Goal: Task Accomplishment & Management: Use online tool/utility

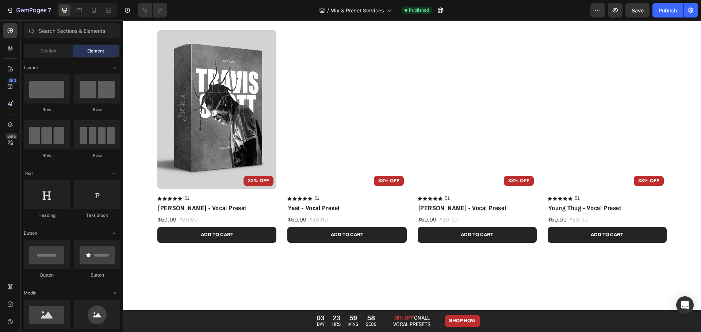
scroll to position [511, 0]
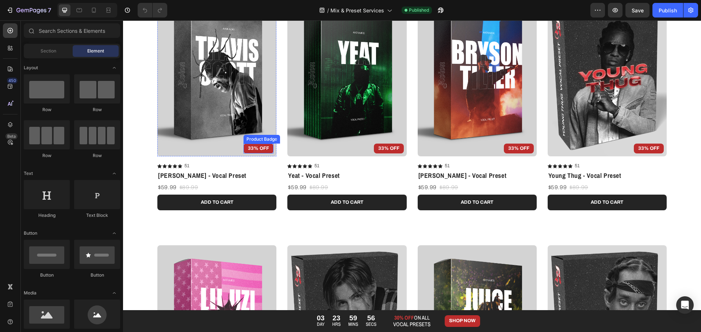
click at [263, 148] on pre "33% OFF" at bounding box center [258, 149] width 30 height 10
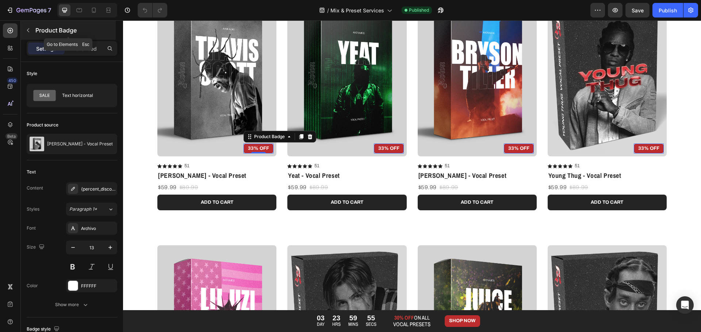
click at [77, 36] on div "Product Badge" at bounding box center [68, 30] width 95 height 19
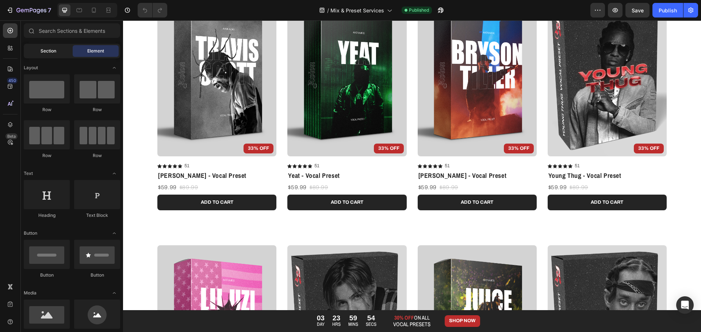
click at [46, 49] on span "Section" at bounding box center [49, 51] width 16 height 7
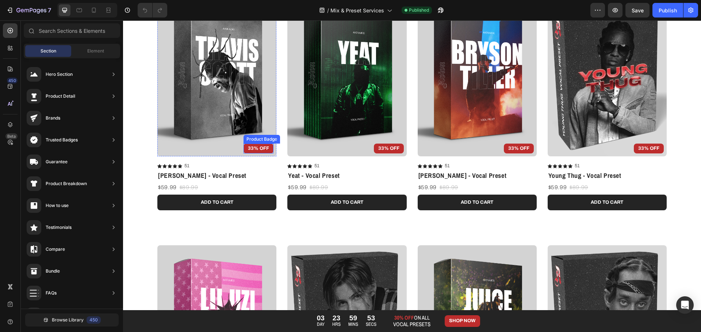
click at [260, 145] on pre "33% OFF" at bounding box center [258, 149] width 30 height 10
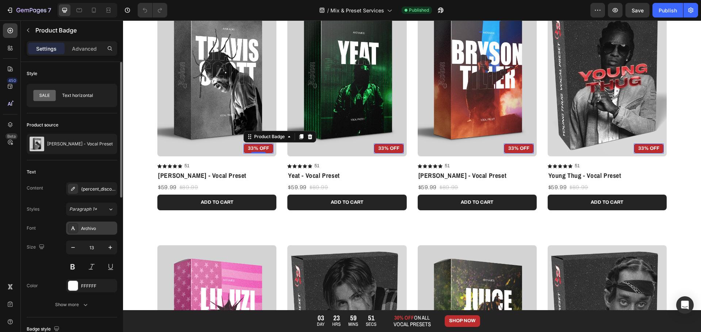
scroll to position [73, 0]
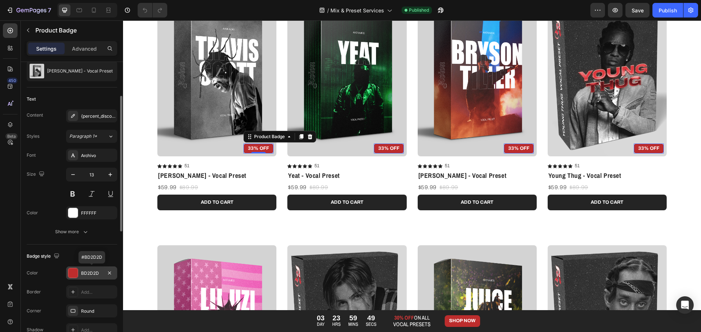
click at [80, 273] on div "BD2D2D" at bounding box center [91, 273] width 51 height 13
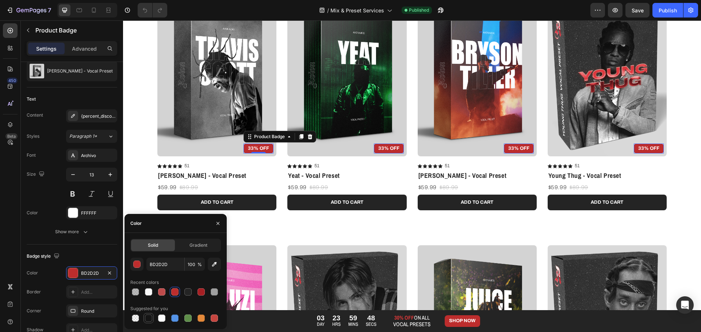
click at [150, 319] on div at bounding box center [148, 318] width 7 height 7
type input "151515"
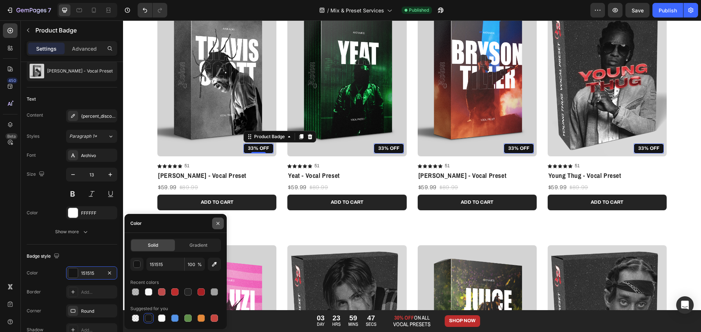
click at [216, 225] on icon "button" at bounding box center [218, 224] width 6 height 6
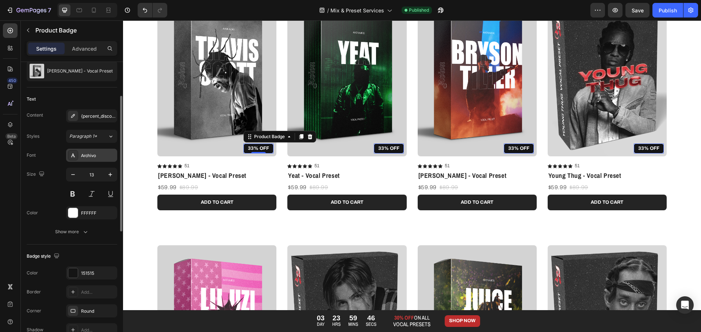
scroll to position [109, 0]
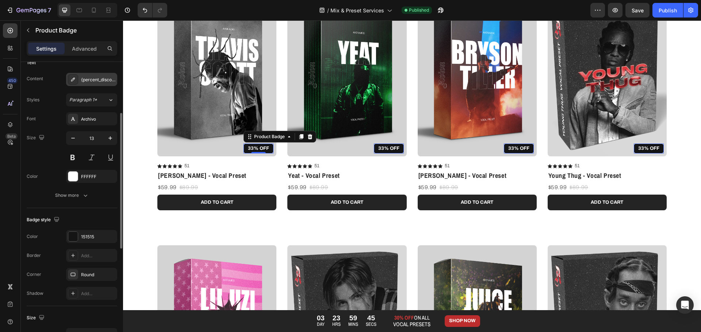
click at [87, 75] on div "{percent_discount} OFF" at bounding box center [91, 79] width 51 height 13
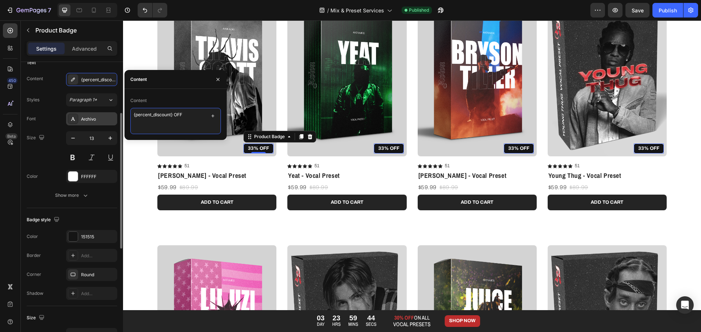
drag, startPoint x: 172, startPoint y: 114, endPoint x: 99, endPoint y: 116, distance: 73.0
click at [99, 116] on div "450 Beta Sections(18) Elements(83) Section Element Hero Section Product Detail …" at bounding box center [61, 176] width 123 height 312
type textarea "30% OFF"
click at [92, 45] on p "Advanced" at bounding box center [84, 49] width 25 height 8
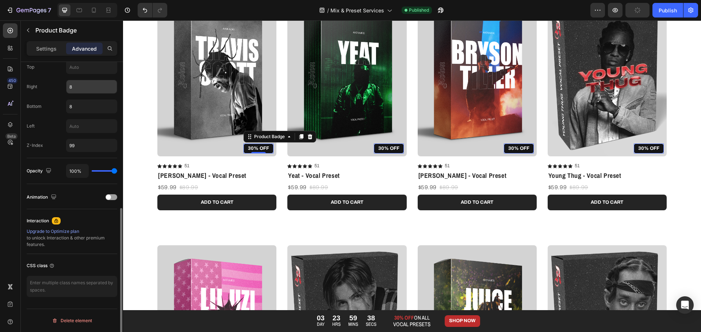
scroll to position [220, 0]
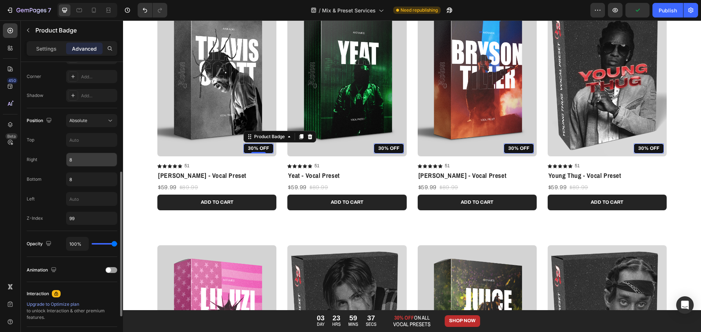
click at [86, 157] on input "8" at bounding box center [91, 159] width 50 height 13
type input "1"
click at [90, 179] on input "8" at bounding box center [91, 179] width 50 height 13
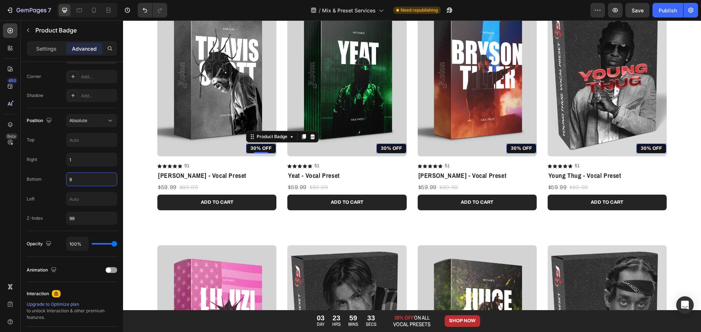
drag, startPoint x: 90, startPoint y: 179, endPoint x: -30, endPoint y: 173, distance: 119.9
click at [0, 0] on html "7 Version history / Mix & Preset Services Need republishing Preview Save Publis…" at bounding box center [350, 0] width 701 height 0
type input "08"
drag, startPoint x: 92, startPoint y: 178, endPoint x: 1, endPoint y: 176, distance: 90.9
click at [1, 176] on div "450 Beta Sections(18) Elements(83) Section Element Hero Section Product Detail …" at bounding box center [61, 176] width 123 height 312
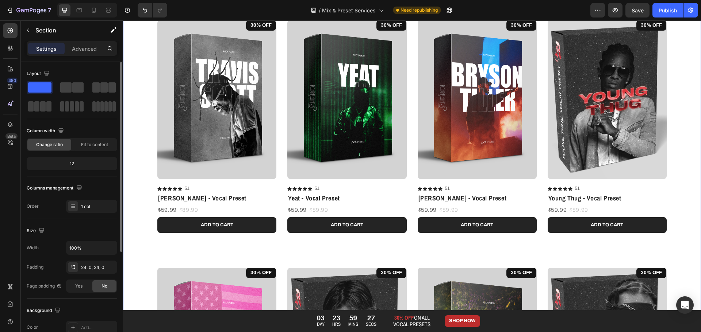
scroll to position [401, 0]
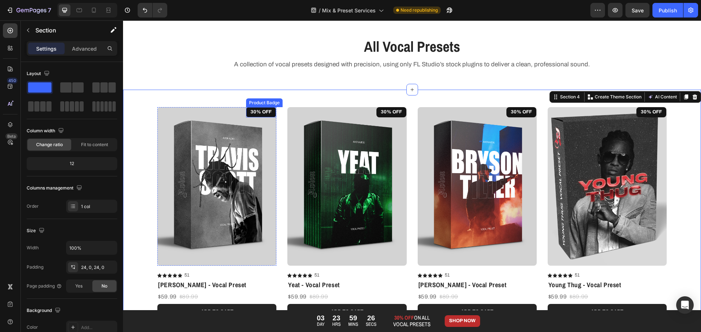
click at [260, 110] on pre "30% OFF" at bounding box center [261, 112] width 30 height 10
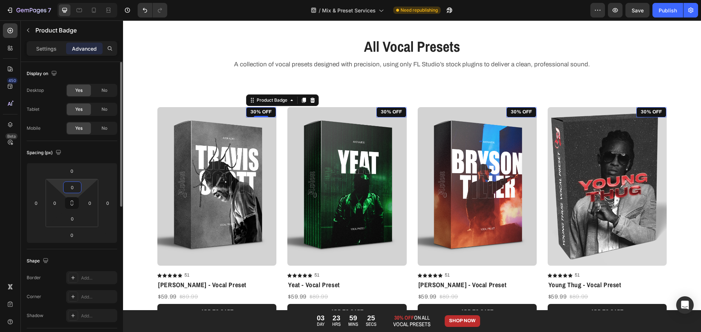
click at [78, 189] on input "0" at bounding box center [72, 187] width 15 height 11
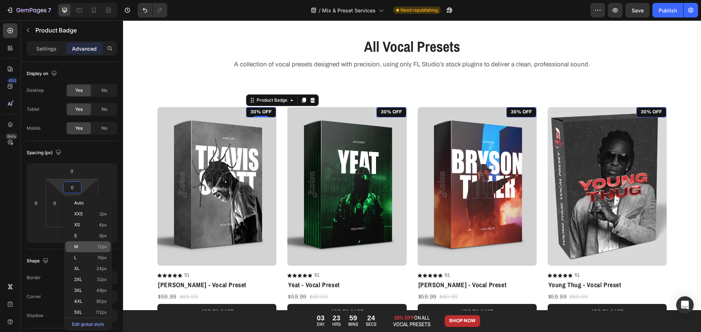
click at [99, 248] on span "12px" at bounding box center [101, 247] width 9 height 5
type input "12"
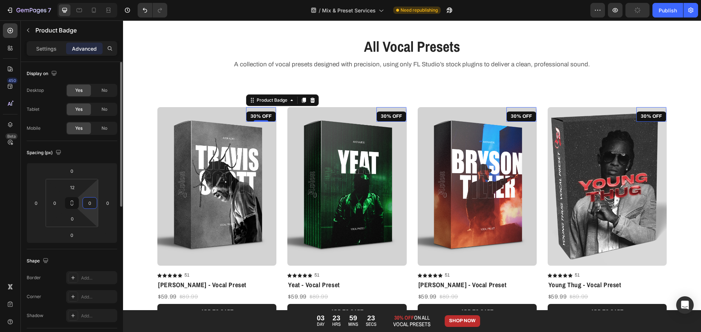
click at [91, 206] on input "0" at bounding box center [89, 203] width 11 height 11
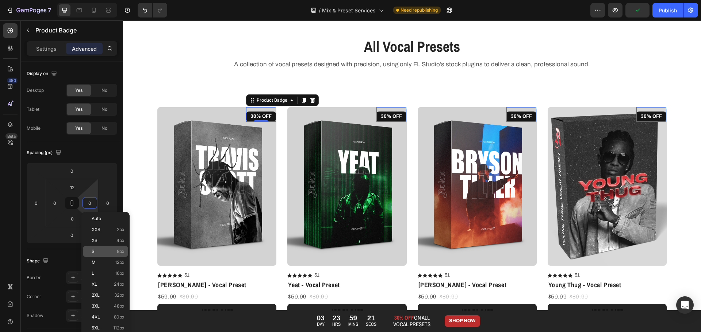
click at [104, 251] on p "S 8px" at bounding box center [108, 251] width 33 height 5
type input "8"
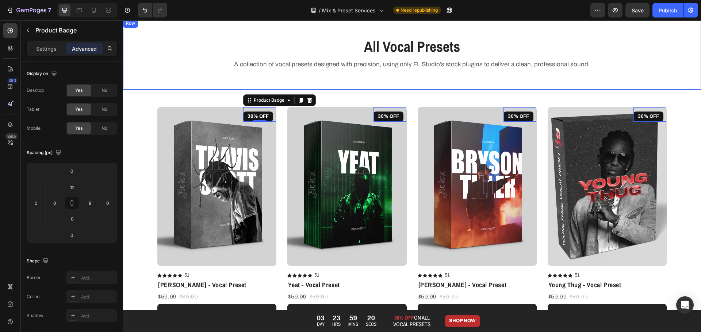
click at [185, 80] on div "All Vocal Presets Heading A collection of vocal presets designed with precision…" at bounding box center [411, 58] width 567 height 45
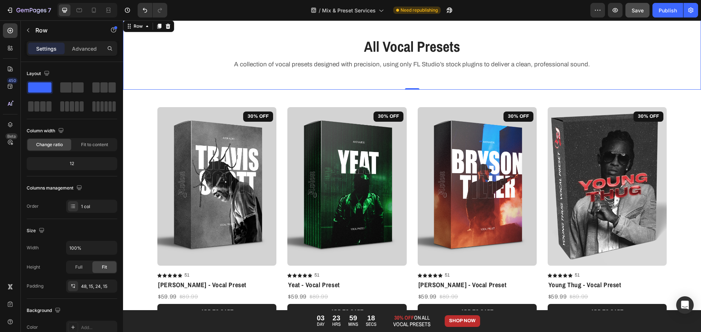
click at [644, 8] on button "Save" at bounding box center [637, 10] width 24 height 15
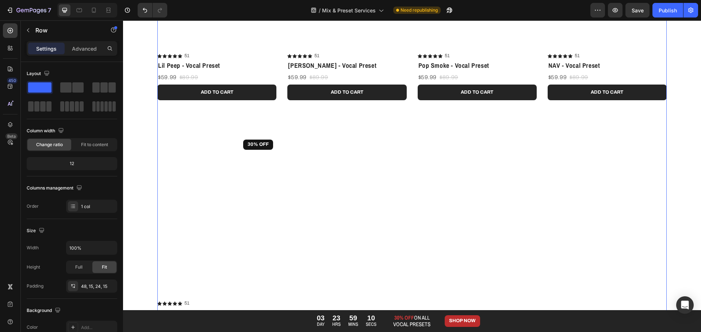
scroll to position [1204, 0]
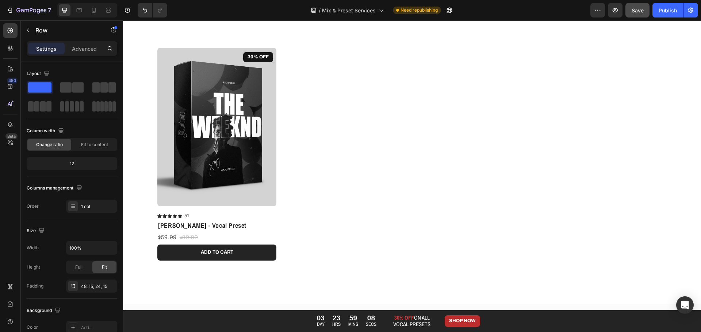
click at [642, 8] on span "Save" at bounding box center [637, 10] width 12 height 6
click at [666, 8] on div "Publish" at bounding box center [667, 11] width 18 height 8
